Goal: Check status: Check status

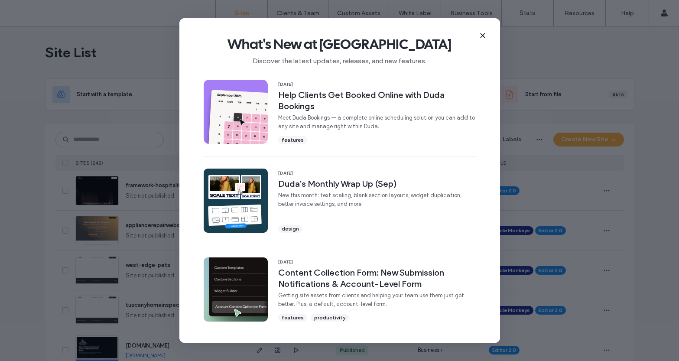
click at [483, 34] on use at bounding box center [483, 35] width 4 height 4
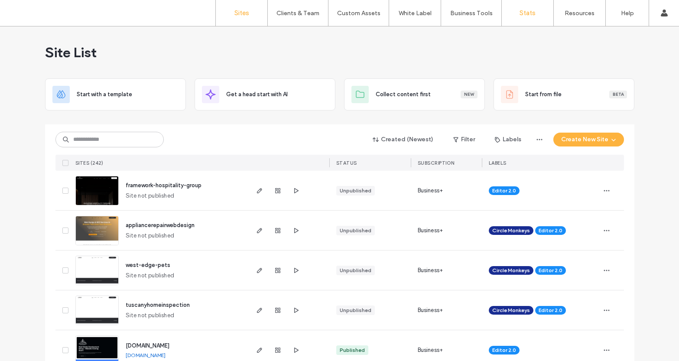
click at [526, 13] on label "Stats" at bounding box center [527, 13] width 16 height 8
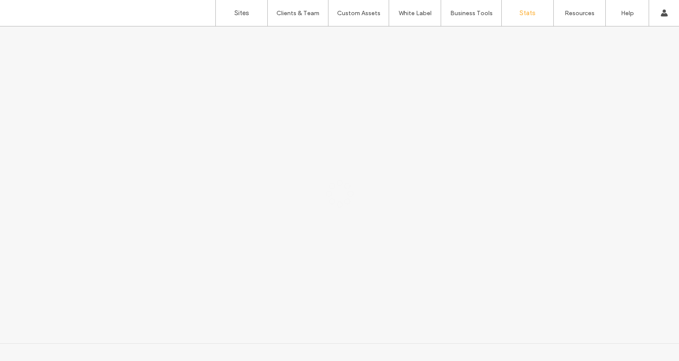
click at [526, 12] on label "Stats" at bounding box center [527, 13] width 16 height 8
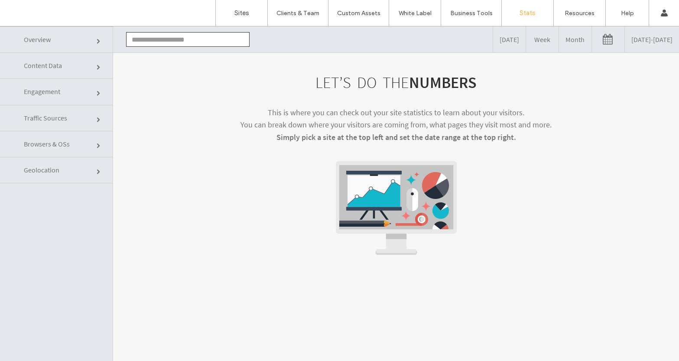
click at [592, 41] on link at bounding box center [608, 39] width 32 height 26
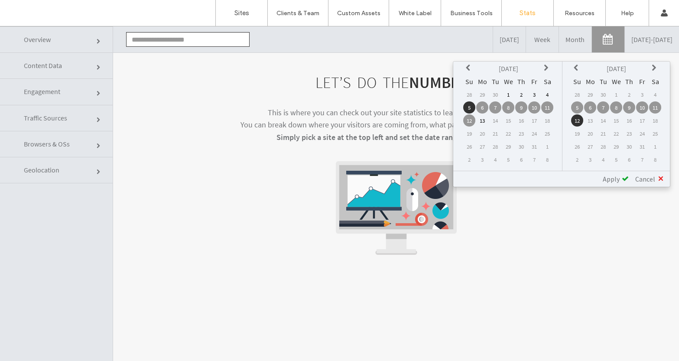
click at [484, 105] on td "6" at bounding box center [482, 107] width 12 height 12
click at [578, 120] on td "12" at bounding box center [577, 120] width 12 height 12
click at [613, 180] on span "Apply" at bounding box center [611, 179] width 17 height 9
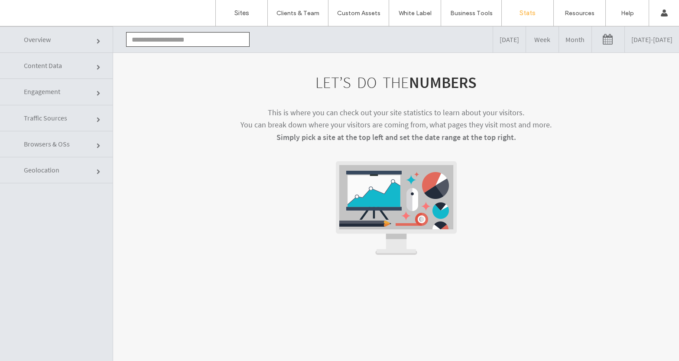
click at [155, 41] on input "text" at bounding box center [187, 39] width 123 height 15
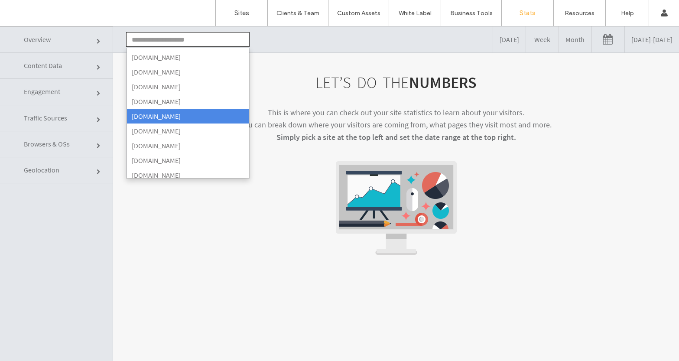
scroll to position [1205, 0]
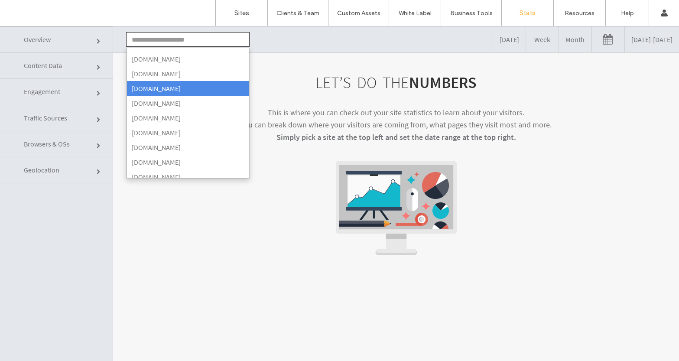
click at [180, 87] on li "www.sasquatchstrength.com" at bounding box center [188, 88] width 123 height 15
type input "**********"
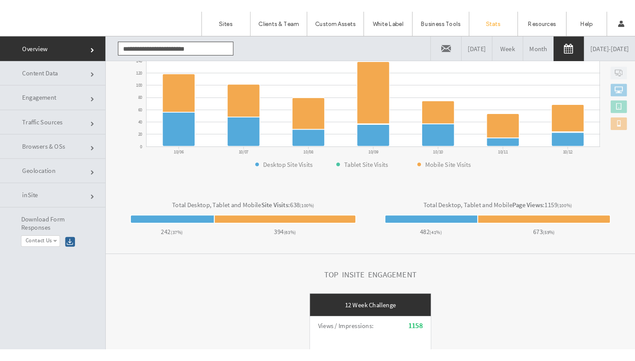
scroll to position [44, 0]
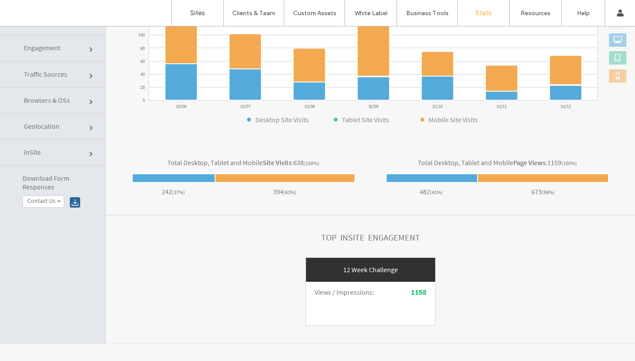
click at [52, 51] on span "Engagement" at bounding box center [42, 47] width 36 height 9
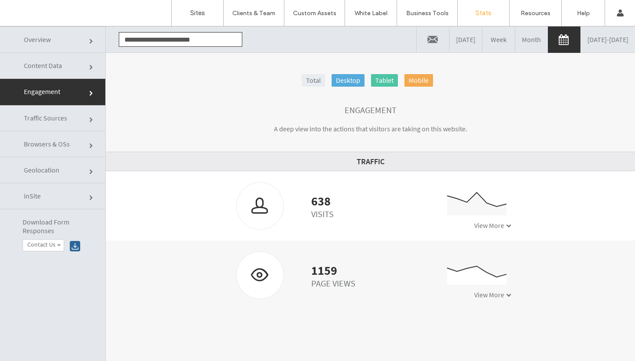
click at [43, 64] on span "Content Data" at bounding box center [43, 65] width 38 height 9
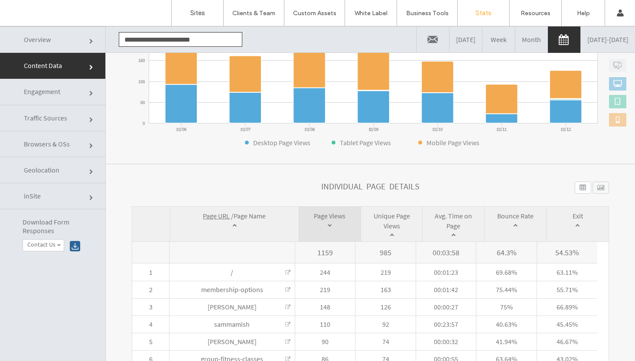
scroll to position [259, 0]
